Goal: Book appointment/travel/reservation

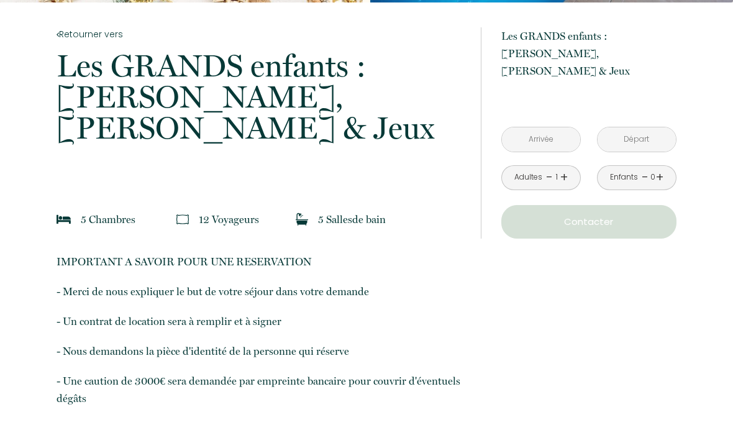
scroll to position [247, 0]
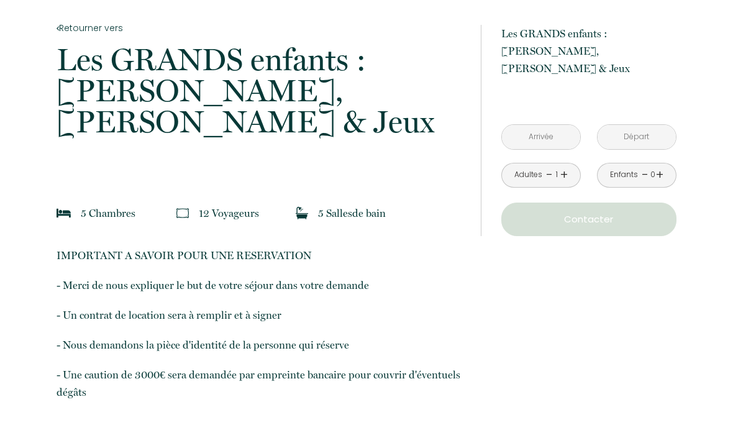
click at [560, 165] on link "+" at bounding box center [563, 174] width 7 height 19
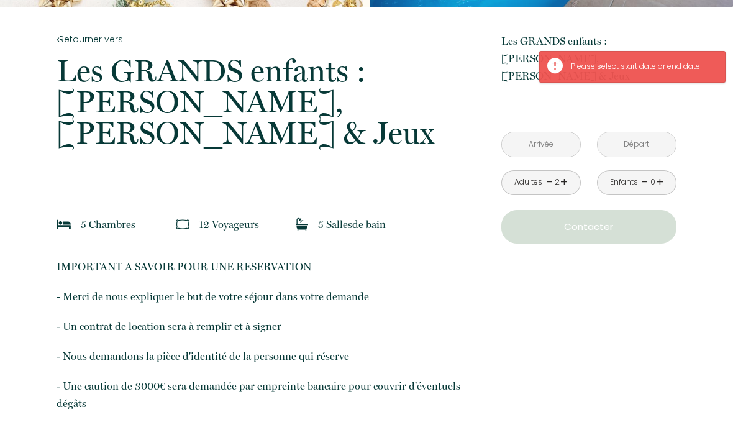
scroll to position [233, 0]
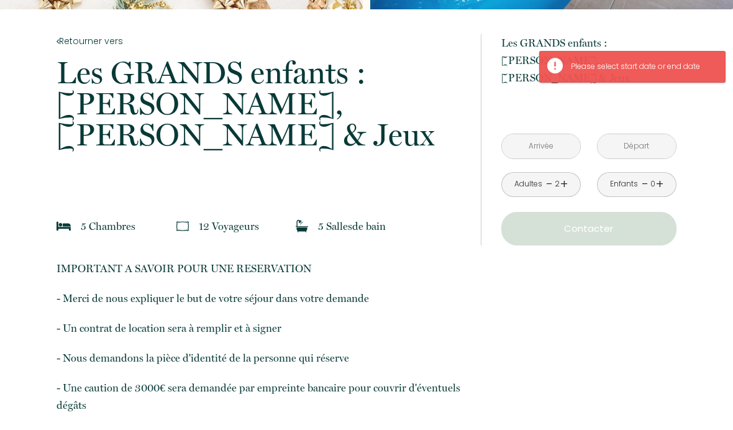
click at [559, 134] on input "text" at bounding box center [541, 146] width 78 height 24
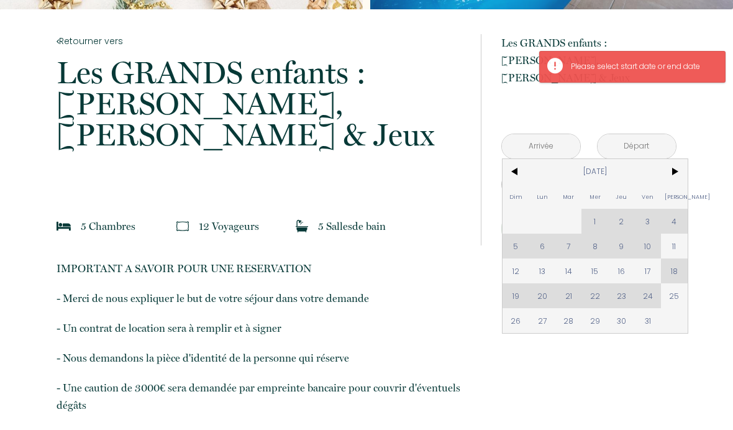
click at [674, 283] on span "25" at bounding box center [674, 295] width 27 height 25
type input "[DATE]"
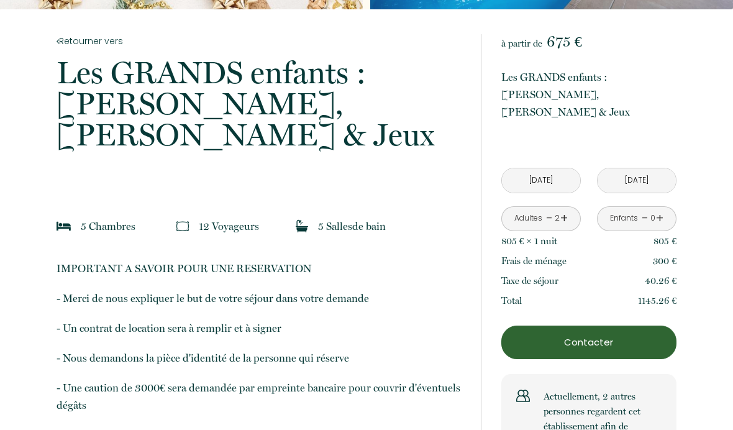
click at [658, 168] on input "[DATE]" at bounding box center [636, 180] width 78 height 24
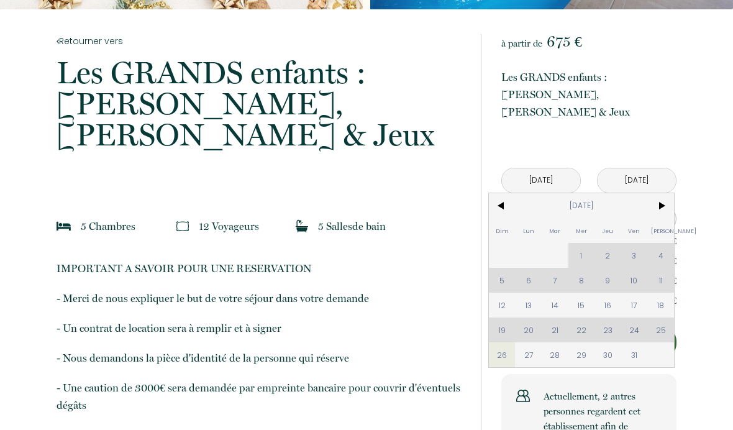
click at [663, 193] on span ">" at bounding box center [660, 205] width 27 height 25
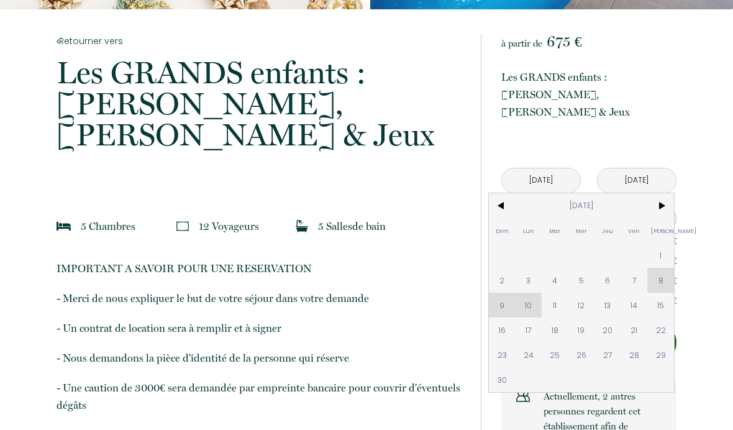
click at [504, 268] on span "2" at bounding box center [502, 280] width 27 height 25
type input "[DATE]"
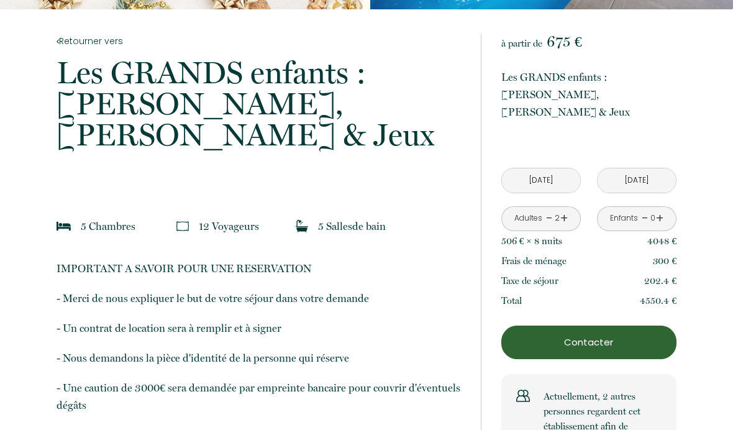
click at [563, 209] on link "+" at bounding box center [563, 218] width 7 height 19
click at [564, 209] on link "+" at bounding box center [563, 218] width 7 height 19
click at [563, 209] on link "+" at bounding box center [563, 218] width 7 height 19
click at [566, 209] on link "+" at bounding box center [563, 218] width 7 height 19
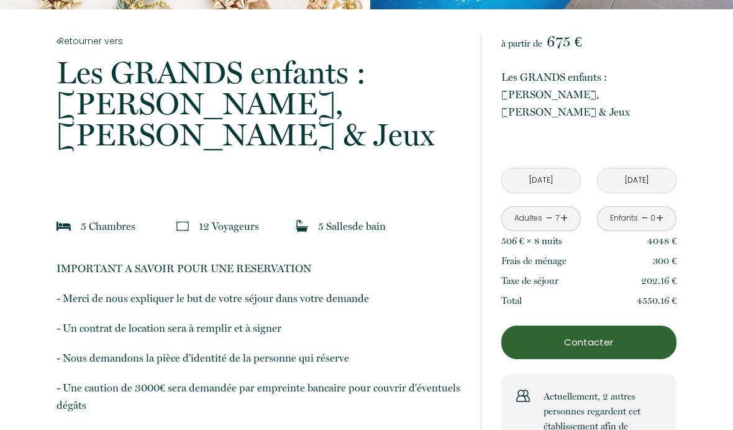
click at [564, 209] on link "+" at bounding box center [563, 218] width 7 height 19
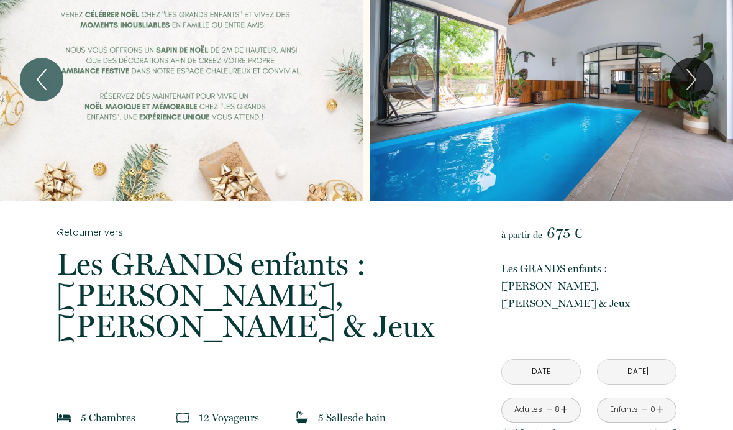
scroll to position [0, 0]
